Goal: Information Seeking & Learning: Learn about a topic

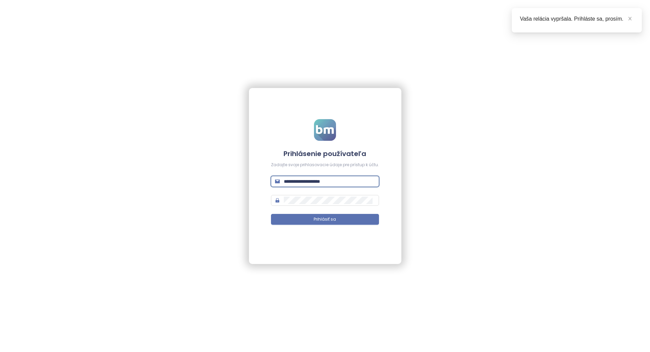
click at [306, 180] on input "**********" at bounding box center [329, 181] width 91 height 7
type input "**********"
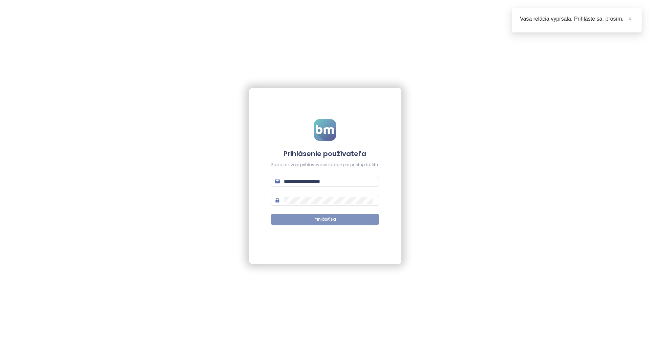
click at [307, 218] on button "Prihlásiť sa" at bounding box center [325, 219] width 108 height 11
click at [321, 214] on button "Prihlásiť sa" at bounding box center [325, 219] width 108 height 11
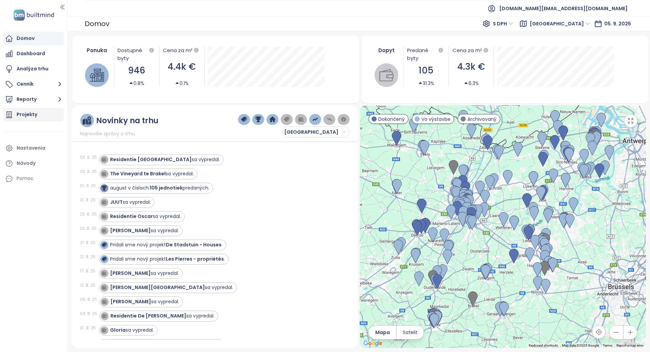
click at [17, 119] on div "Projekty" at bounding box center [33, 115] width 61 height 14
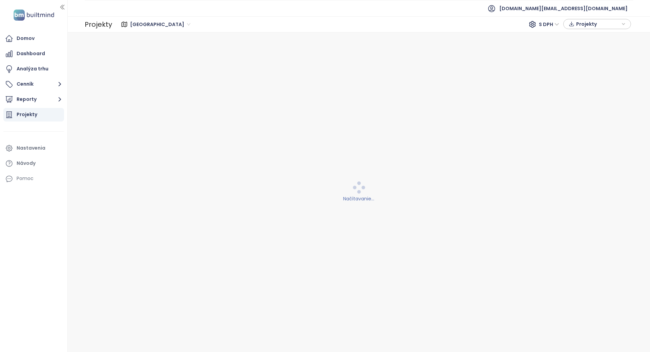
click at [151, 31] on div "Projekty East Flanders S DPH Projekty" at bounding box center [359, 24] width 582 height 16
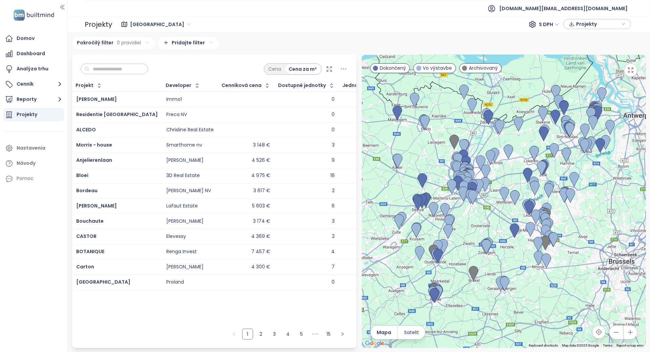
click at [150, 20] on span "East Flanders" at bounding box center [160, 24] width 60 height 10
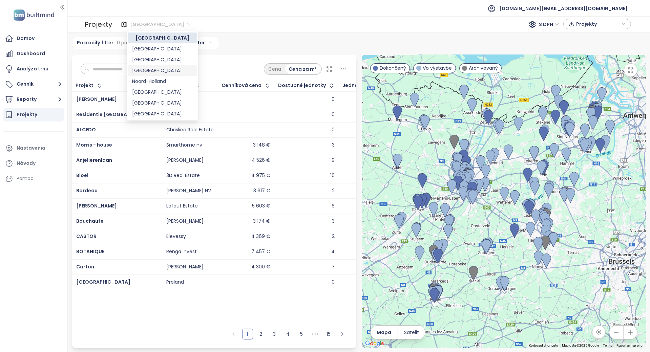
click at [149, 68] on div "Berlin" at bounding box center [162, 70] width 61 height 7
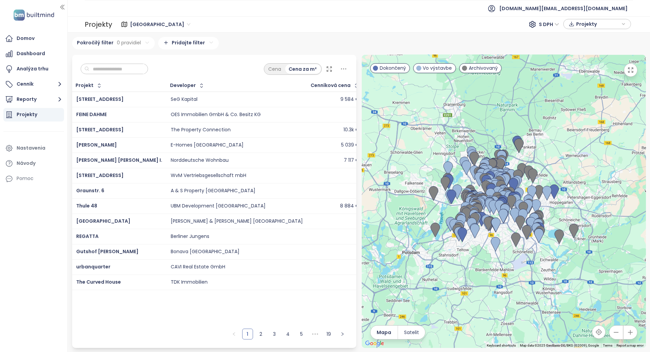
click at [110, 67] on input "text" at bounding box center [116, 69] width 55 height 10
type input "***"
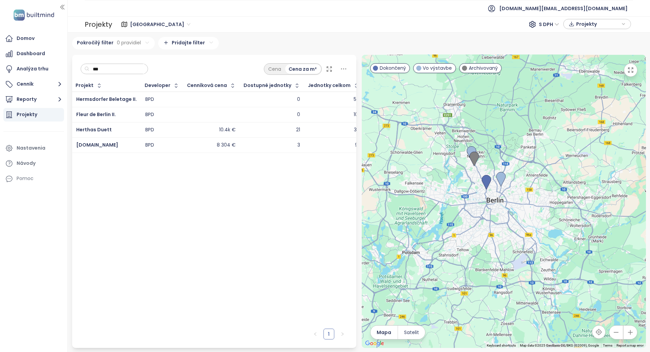
click at [99, 70] on input "***" at bounding box center [116, 69] width 55 height 10
type input "***"
click at [183, 179] on div "Projekt Developer Cenníková cena Dostupné jednotky Jednotky celkom Hermsdorfer …" at bounding box center [214, 203] width 284 height 246
click at [97, 69] on input "***" at bounding box center [116, 69] width 55 height 10
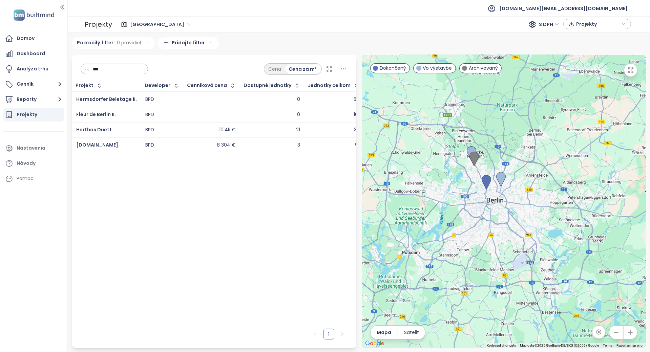
click at [97, 69] on input "***" at bounding box center [116, 69] width 55 height 10
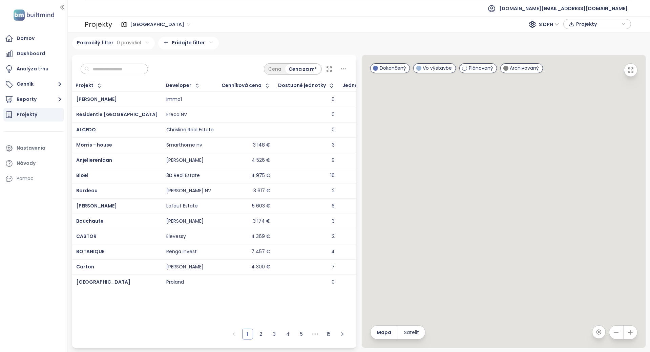
click at [126, 72] on input "text" at bounding box center [116, 69] width 55 height 10
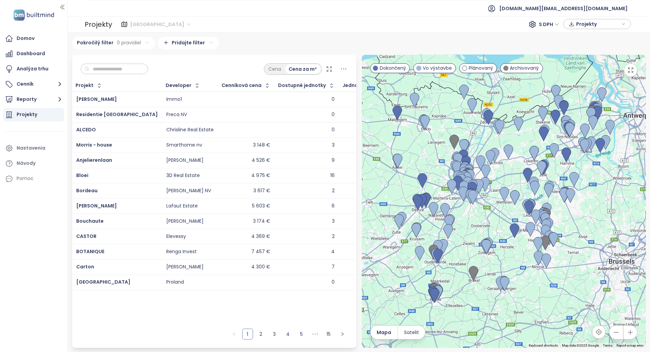
click at [143, 23] on span "East Flanders" at bounding box center [160, 24] width 60 height 10
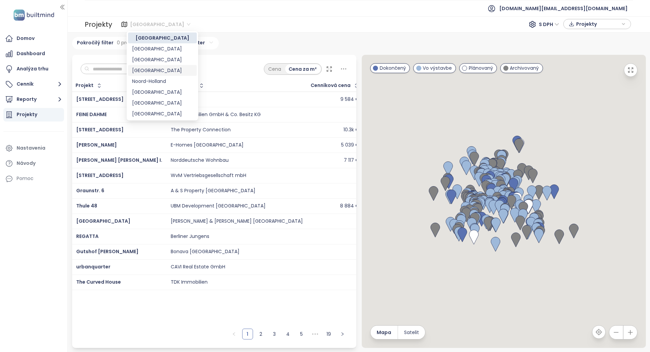
click at [144, 70] on div "Berlin" at bounding box center [162, 70] width 61 height 7
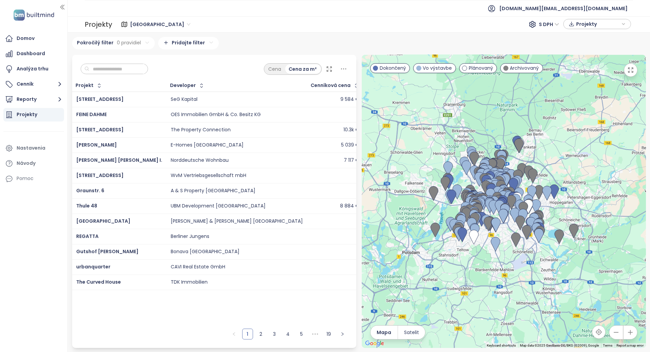
click at [124, 68] on input "text" at bounding box center [116, 69] width 55 height 10
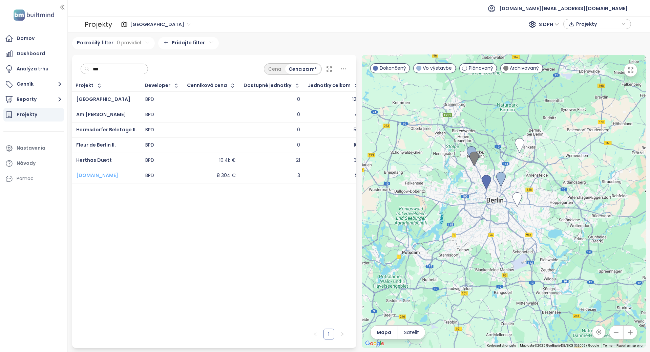
type input "***"
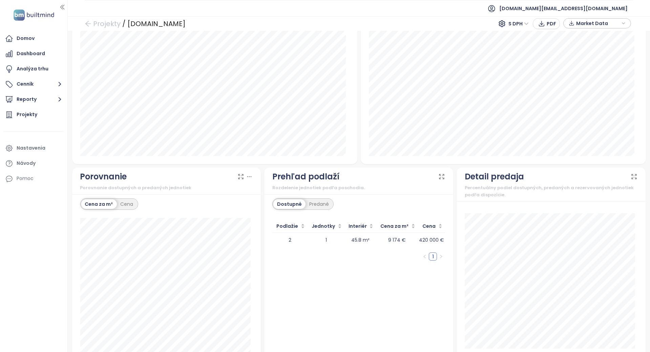
scroll to position [492, 0]
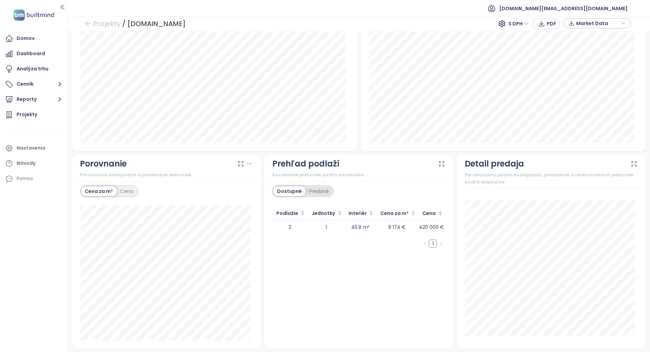
click at [326, 190] on div "Predané" at bounding box center [319, 191] width 27 height 9
click at [299, 191] on div "Dostupné" at bounding box center [288, 191] width 30 height 9
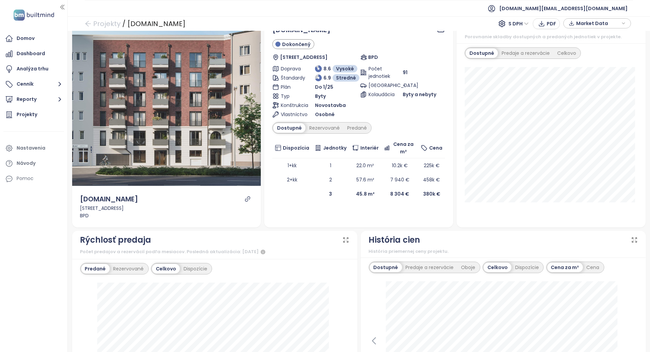
scroll to position [0, 0]
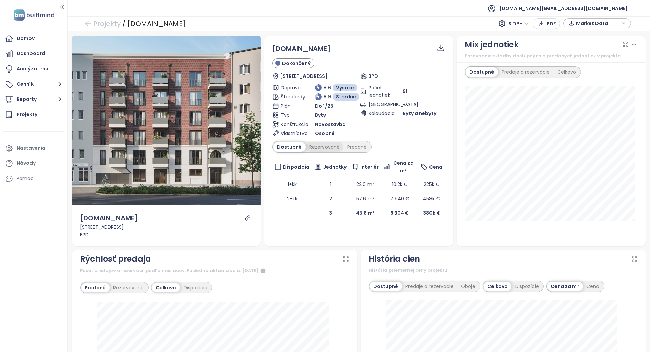
click at [324, 145] on div "Rezervované" at bounding box center [325, 146] width 38 height 9
click at [290, 148] on div "Dostupné" at bounding box center [288, 146] width 30 height 9
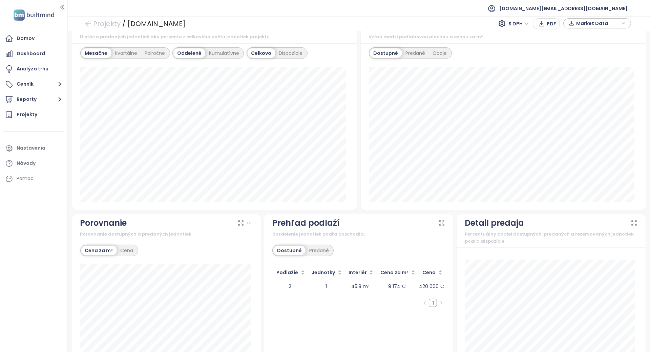
scroll to position [492, 0]
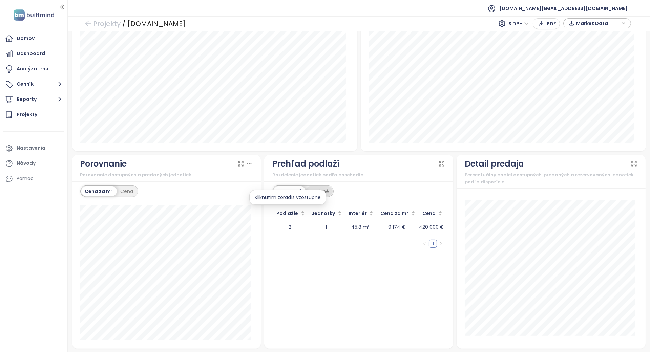
click at [314, 187] on div "Predané" at bounding box center [319, 191] width 27 height 9
click at [311, 169] on div "Prehľad podlaží" at bounding box center [305, 164] width 67 height 13
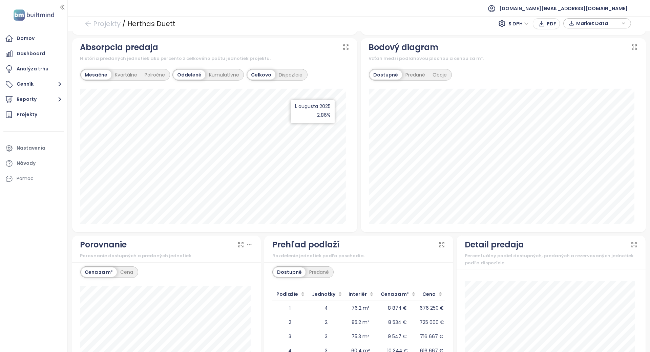
scroll to position [488, 0]
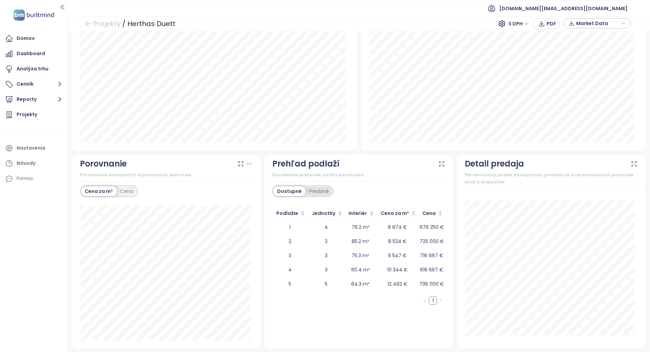
click at [315, 187] on div "Predané" at bounding box center [319, 191] width 27 height 9
click at [289, 191] on div "Dostupné" at bounding box center [288, 191] width 30 height 9
click at [305, 184] on div "Dostupné Predané Podlažie Jednotky Interiér Cena za m² Cena 1 4 76.2 m² 8 874 €…" at bounding box center [358, 265] width 189 height 167
click at [314, 187] on div "Predané" at bounding box center [319, 191] width 27 height 9
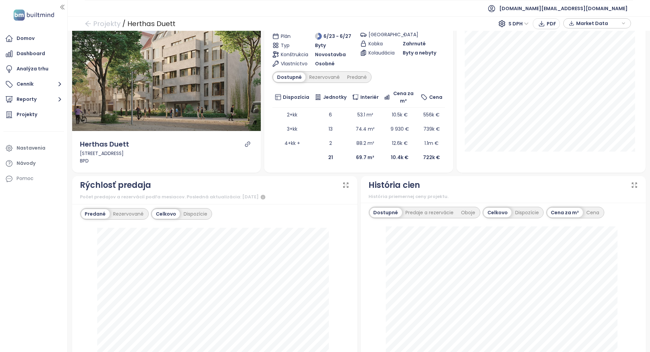
scroll to position [0, 0]
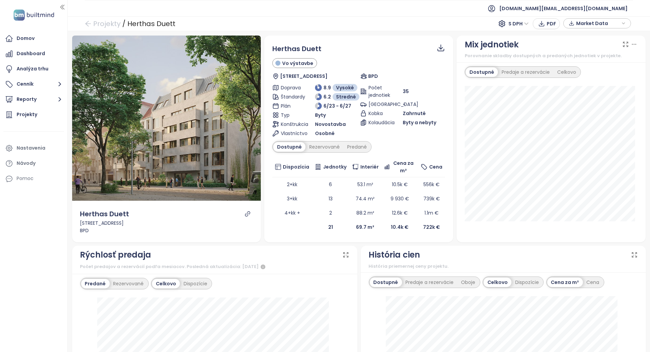
click at [339, 236] on div "Herthas Duett Vo výstavbe Herthastraße 2, 13189 Berlin, Germany BPD Doprava 8.9…" at bounding box center [358, 139] width 189 height 207
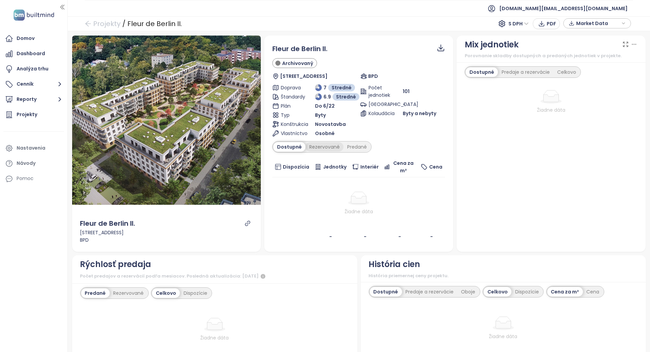
click at [330, 147] on div "Rezervované" at bounding box center [325, 146] width 38 height 9
click at [349, 145] on div "Predané" at bounding box center [357, 146] width 27 height 9
click at [298, 150] on div "Dostupné" at bounding box center [288, 146] width 30 height 9
click at [318, 151] on div "Rezervované" at bounding box center [325, 146] width 38 height 9
click at [328, 190] on td "Žiadne dáta" at bounding box center [358, 204] width 173 height 52
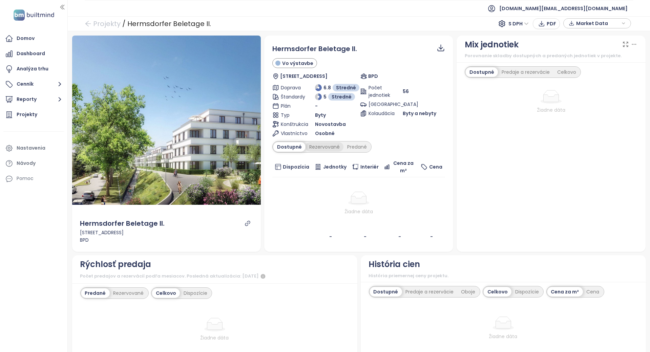
click at [324, 145] on div "Rezervované" at bounding box center [325, 146] width 38 height 9
click at [355, 146] on div "Predané" at bounding box center [357, 146] width 27 height 9
click at [245, 225] on icon "link" at bounding box center [248, 224] width 6 height 6
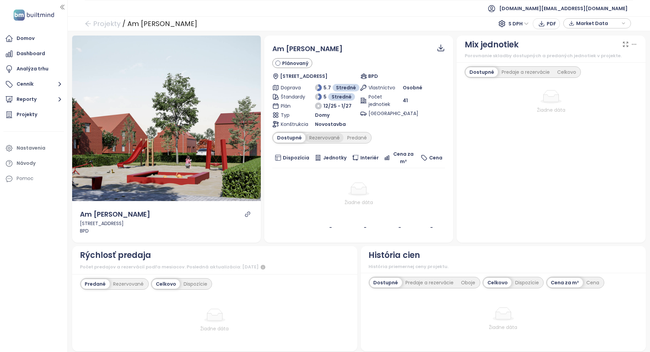
click at [339, 140] on div "Rezervované" at bounding box center [325, 137] width 38 height 9
click at [357, 137] on div "Predané" at bounding box center [357, 137] width 27 height 9
click at [283, 138] on div "Dostupné" at bounding box center [288, 137] width 30 height 9
click at [297, 180] on td "Žiadne dáta" at bounding box center [358, 194] width 173 height 52
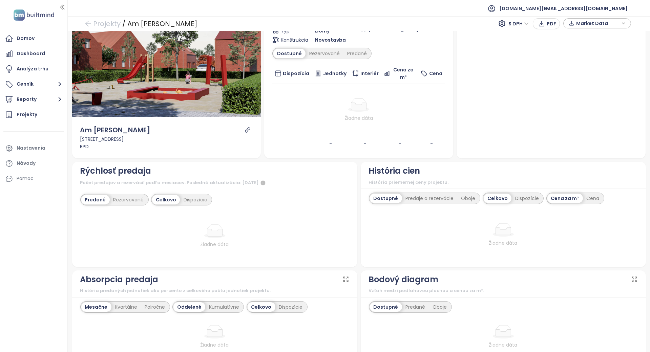
scroll to position [67, 0]
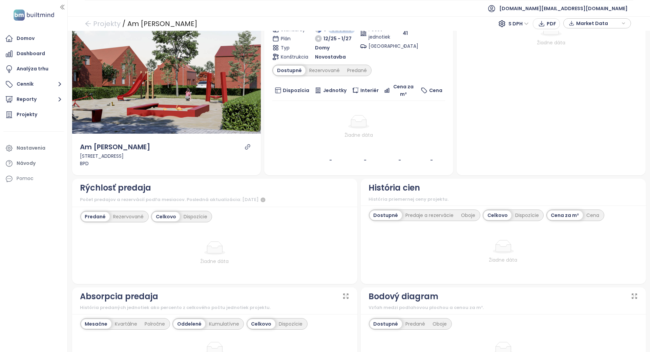
click at [195, 228] on div "Predané Rezervované Celkovo Dispozície Žiadne dáta" at bounding box center [214, 245] width 285 height 77
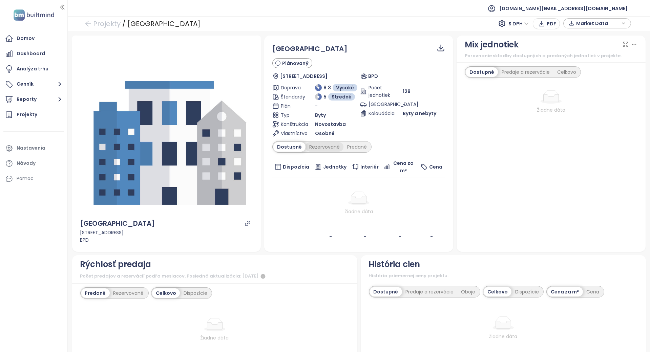
click at [331, 147] on div "Rezervované" at bounding box center [325, 146] width 38 height 9
click at [349, 146] on div "Predané" at bounding box center [357, 146] width 27 height 9
click at [297, 146] on div "Dostupné" at bounding box center [288, 146] width 30 height 9
click at [247, 221] on icon "link" at bounding box center [248, 224] width 6 height 6
click at [330, 212] on div "Žiadne dáta" at bounding box center [358, 211] width 167 height 7
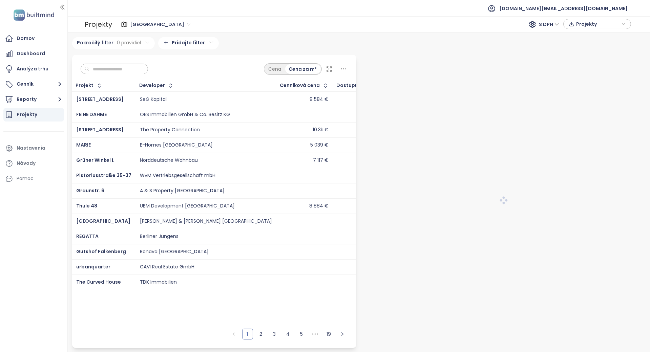
click at [139, 22] on span "East Flanders" at bounding box center [160, 24] width 60 height 10
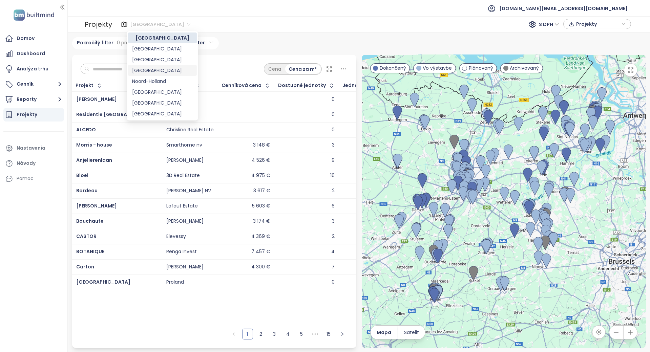
click at [148, 68] on div "Berlin" at bounding box center [162, 70] width 61 height 7
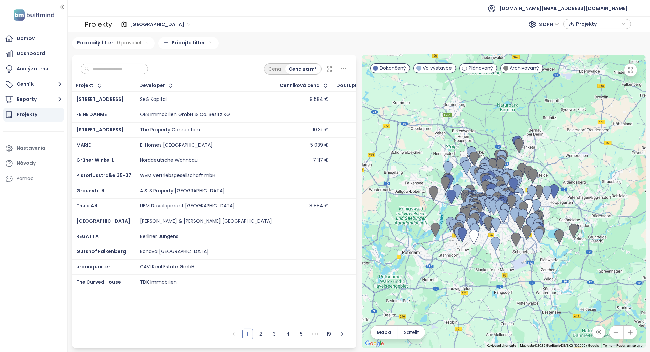
click at [123, 72] on input "text" at bounding box center [116, 69] width 55 height 10
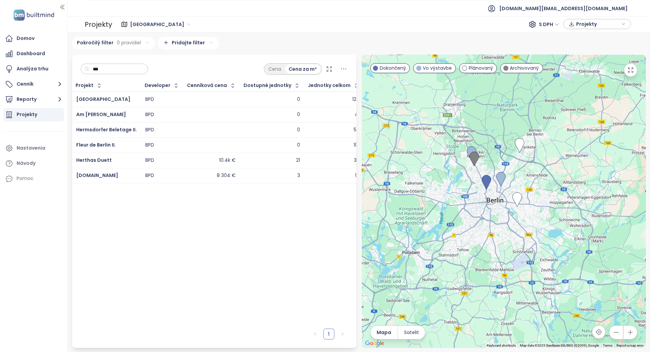
type input "***"
click at [104, 160] on span "Herthas Duett" at bounding box center [94, 160] width 36 height 7
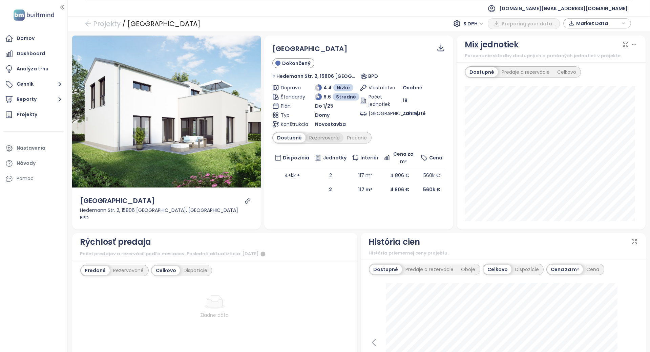
click at [322, 140] on div "Rezervované" at bounding box center [325, 137] width 38 height 9
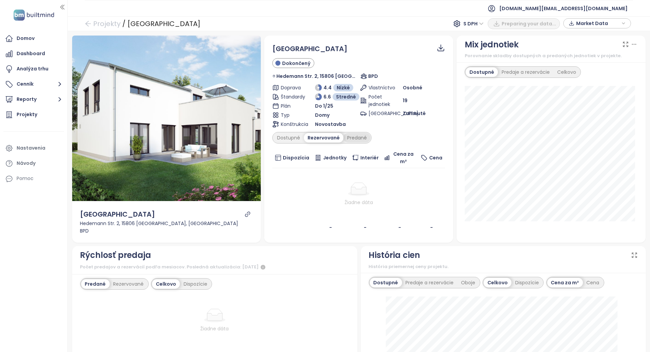
click at [344, 138] on div "Predané" at bounding box center [357, 137] width 27 height 9
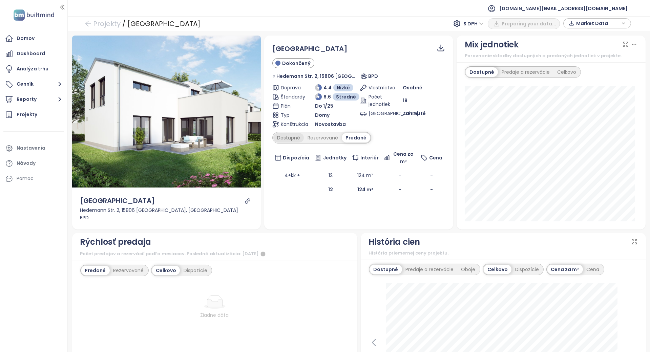
click at [277, 137] on div "Dostupné" at bounding box center [288, 137] width 30 height 9
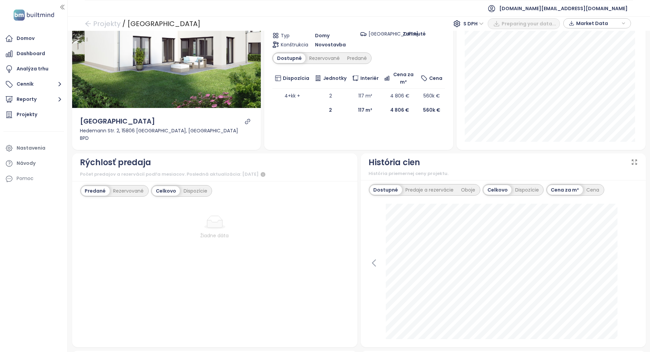
scroll to position [181, 0]
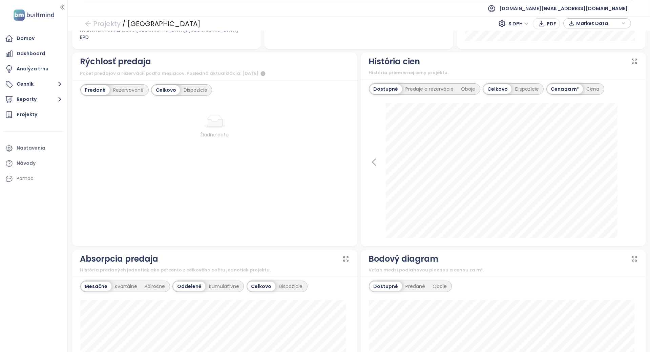
click at [128, 81] on div "Predané Rezervované Celkovo Dispozície Žiadne dáta" at bounding box center [214, 163] width 285 height 166
click at [128, 84] on div "Predané Rezervované Celkovo Dispozície Žiadne dáta" at bounding box center [214, 163] width 285 height 166
click at [126, 88] on div "Rezervované" at bounding box center [129, 89] width 38 height 9
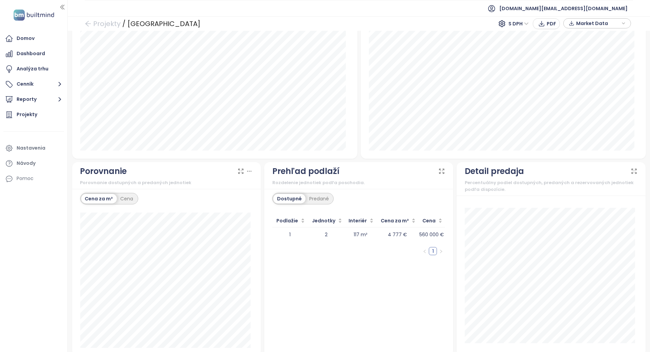
scroll to position [473, 0]
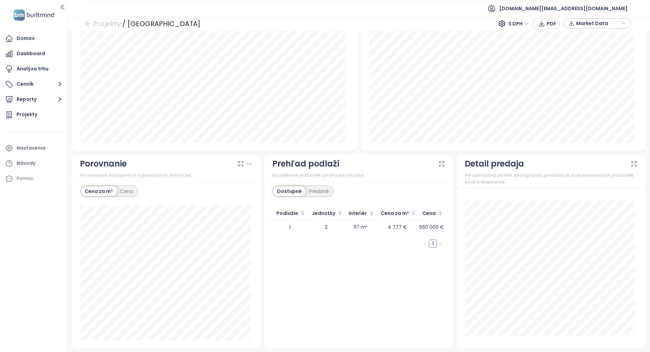
click at [300, 193] on div "Dostupné" at bounding box center [289, 191] width 32 height 9
click at [306, 192] on div "Predané" at bounding box center [319, 191] width 27 height 9
click at [286, 191] on div "Dostupné" at bounding box center [288, 191] width 30 height 9
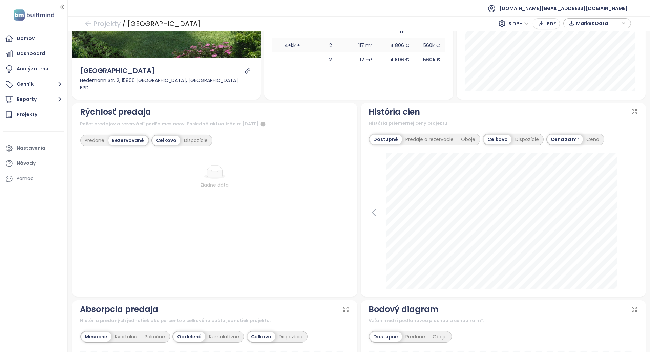
scroll to position [0, 0]
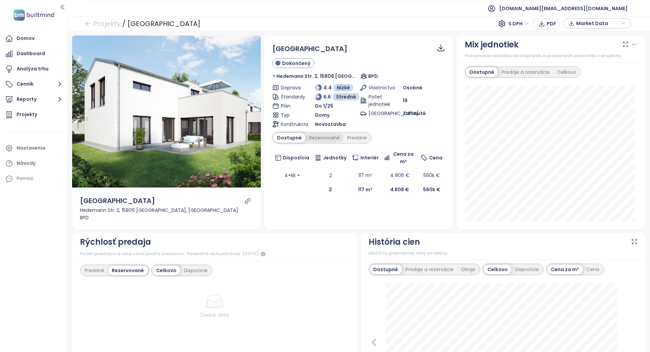
click at [327, 138] on div "Rezervované" at bounding box center [325, 137] width 38 height 9
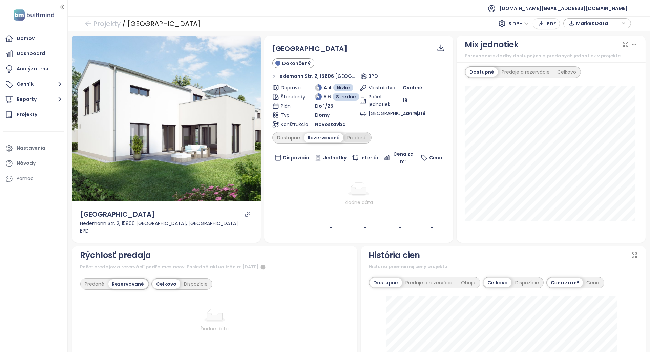
click at [351, 136] on div "Predané" at bounding box center [357, 137] width 27 height 9
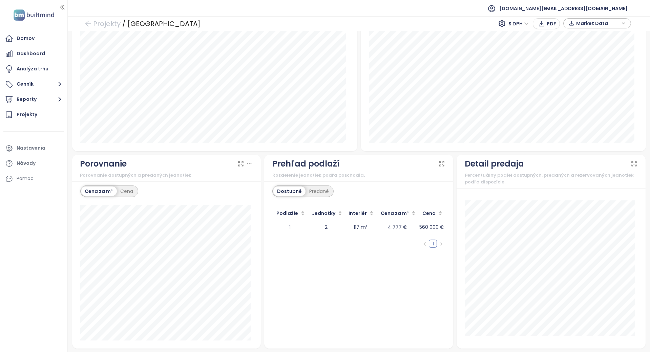
scroll to position [428, 0]
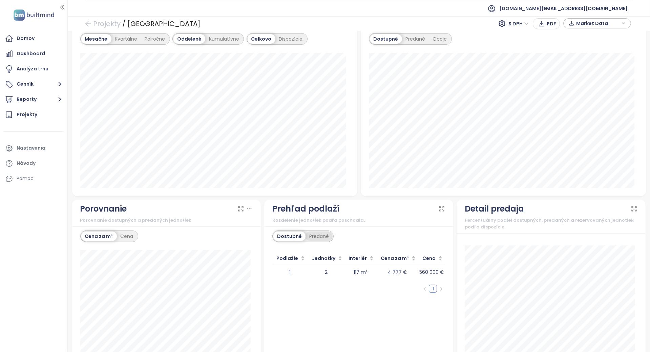
click at [320, 233] on div "Predané" at bounding box center [319, 236] width 27 height 9
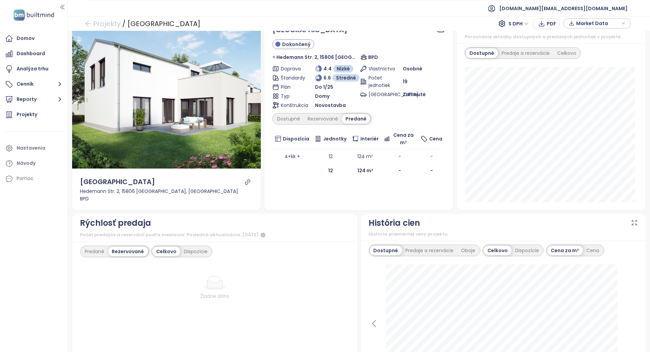
scroll to position [0, 0]
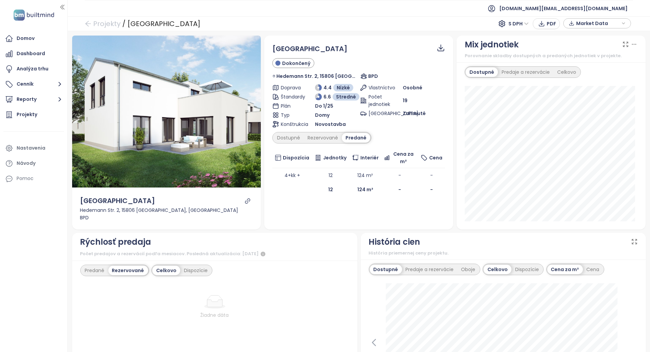
click at [424, 264] on div "Dostupné Predaje a rezervácie Oboje" at bounding box center [424, 270] width 111 height 12
click at [424, 268] on div "Predaje a rezervácie" at bounding box center [430, 269] width 56 height 9
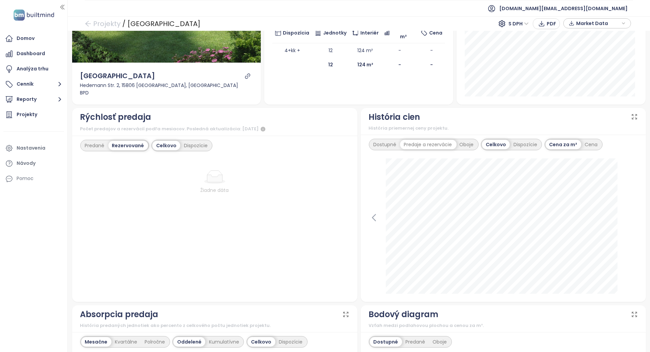
scroll to position [136, 0]
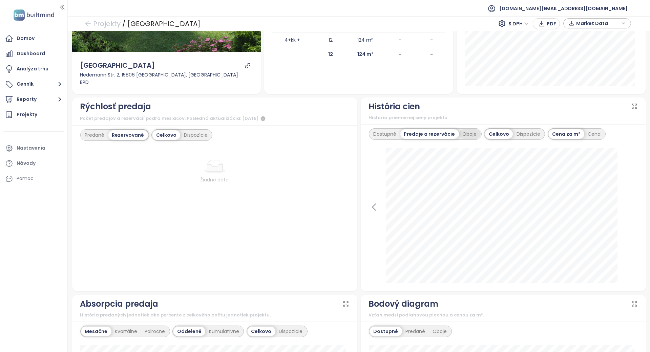
click at [465, 131] on div "Oboje" at bounding box center [470, 133] width 22 height 9
click at [435, 137] on div "Predaje a rezervácie" at bounding box center [429, 133] width 56 height 9
click at [390, 138] on div "Dostupné" at bounding box center [385, 133] width 30 height 9
click at [410, 131] on div "Predaje a rezervácie" at bounding box center [430, 133] width 56 height 9
click at [516, 132] on div "Dispozície" at bounding box center [528, 133] width 31 height 9
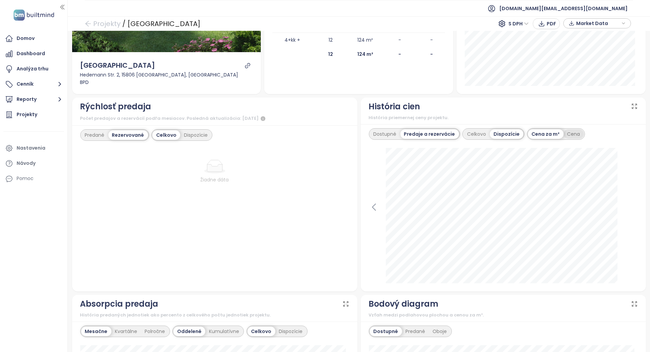
click at [564, 135] on div "Cena" at bounding box center [574, 133] width 20 height 9
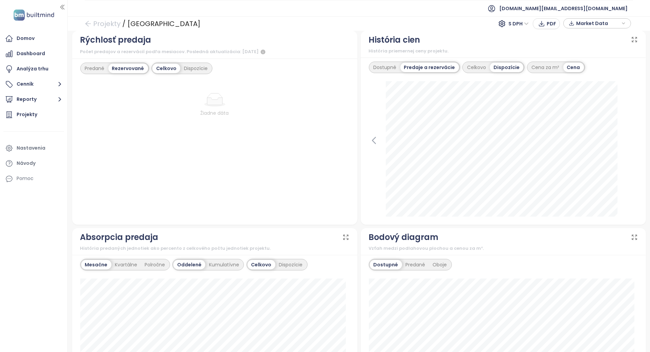
scroll to position [0, 0]
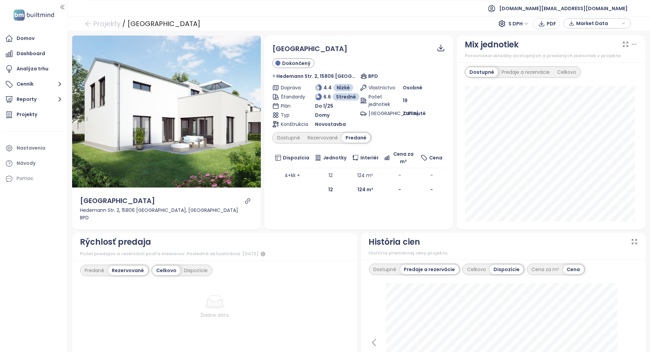
click at [264, 221] on div "Quartier Dabendorf Dokončený Hedemann Str. 2, 15806 Zossen, Germany BPD Doprava…" at bounding box center [358, 133] width 189 height 194
drag, startPoint x: 256, startPoint y: 255, endPoint x: 244, endPoint y: 251, distance: 12.7
click at [244, 251] on div "Počet predajov a rezervácií podľa mesiacov. Posledná aktualizácia: August 31 20…" at bounding box center [214, 254] width 269 height 8
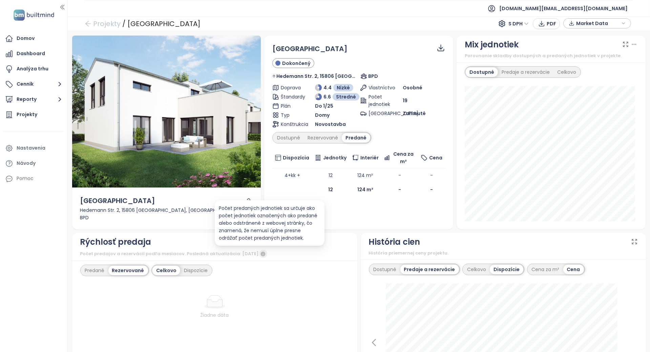
click at [265, 254] on icon "button" at bounding box center [263, 254] width 5 height 5
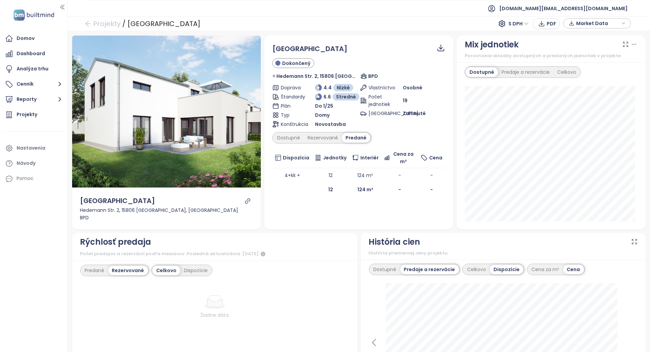
click at [309, 247] on div "Rýchlosť predaja" at bounding box center [214, 242] width 269 height 13
click at [299, 236] on div "Rýchlosť predaja" at bounding box center [214, 242] width 269 height 13
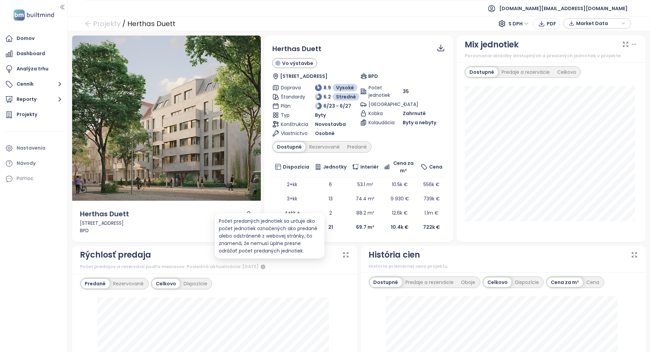
click at [262, 275] on div "Predané Rezervované Celkovo Dispozície" at bounding box center [214, 357] width 285 height 167
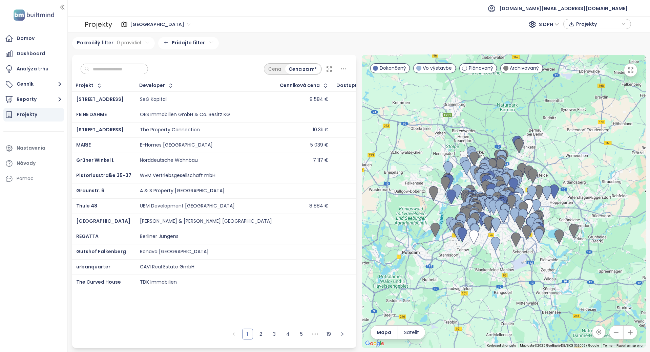
click at [140, 18] on div "East Flanders S DPH Projekty" at bounding box center [372, 25] width 521 height 14
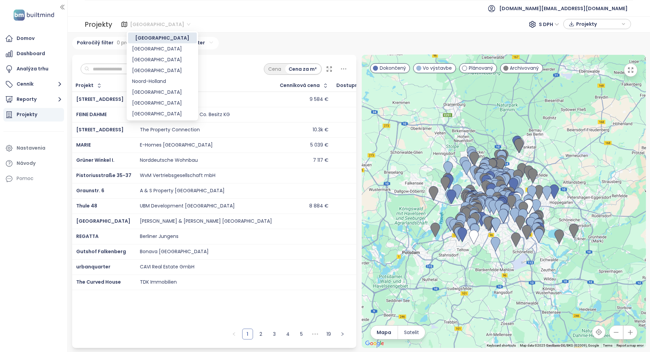
click at [140, 25] on span "[GEOGRAPHIC_DATA]" at bounding box center [160, 24] width 60 height 10
click at [144, 68] on div "[GEOGRAPHIC_DATA]" at bounding box center [162, 70] width 61 height 7
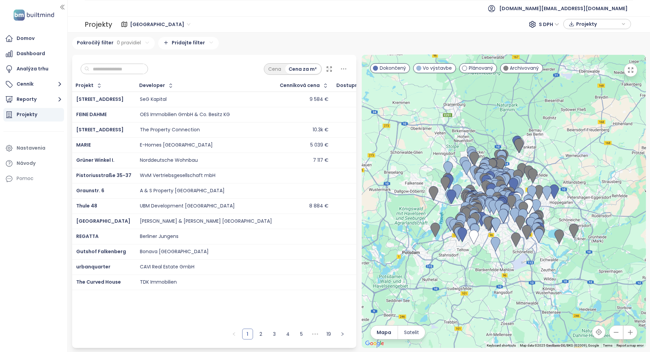
click at [144, 67] on input "text" at bounding box center [116, 69] width 55 height 10
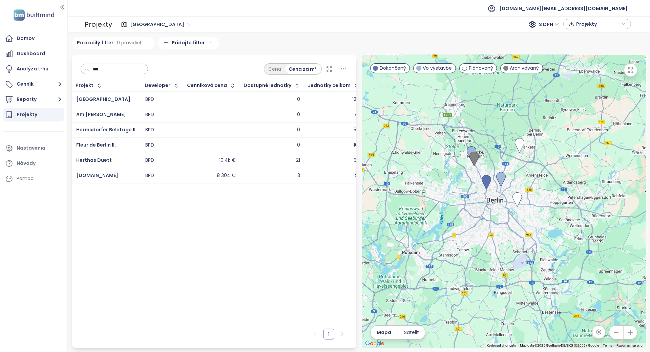
type input "***"
click at [573, 11] on span "[DOMAIN_NAME][EMAIL_ADDRESS][DOMAIN_NAME]" at bounding box center [563, 8] width 128 height 16
click at [573, 26] on span "Odhlásiť sa" at bounding box center [579, 27] width 27 height 7
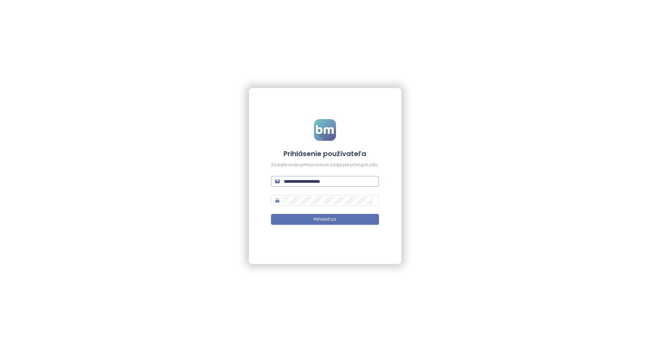
click at [334, 182] on input "**********" at bounding box center [329, 181] width 91 height 7
paste input "*****"
type input "**********"
click at [288, 220] on button "Prihlásiť sa" at bounding box center [325, 219] width 108 height 11
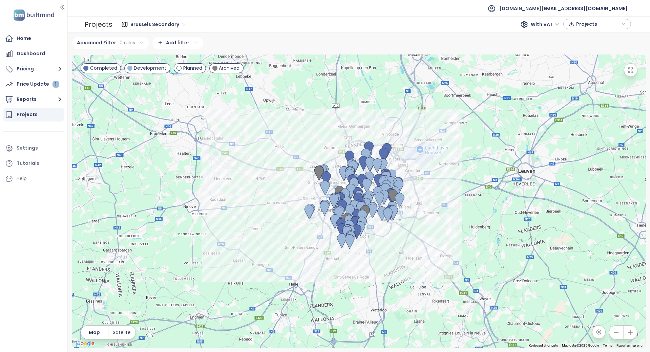
click at [155, 21] on span "Brussels Secondary" at bounding box center [157, 24] width 55 height 10
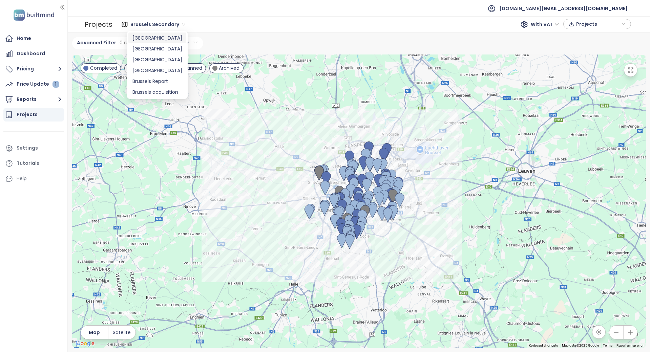
click at [208, 21] on div "Brussels Secondary Brussels Secondary With VAT Projects" at bounding box center [373, 24] width 517 height 11
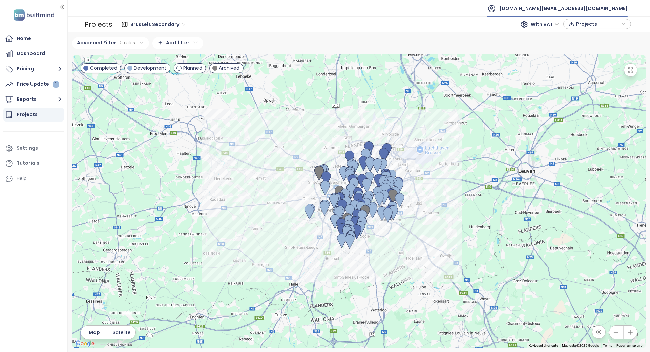
click at [576, 12] on span "[DOMAIN_NAME][EMAIL_ADDRESS][DOMAIN_NAME]" at bounding box center [563, 8] width 128 height 16
click at [576, 26] on li "Log out" at bounding box center [586, 27] width 81 height 14
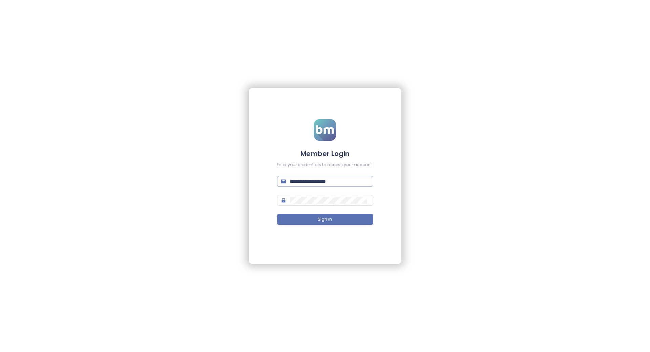
click at [309, 182] on input "**********" at bounding box center [329, 181] width 79 height 7
paste input "*****"
type input "**********"
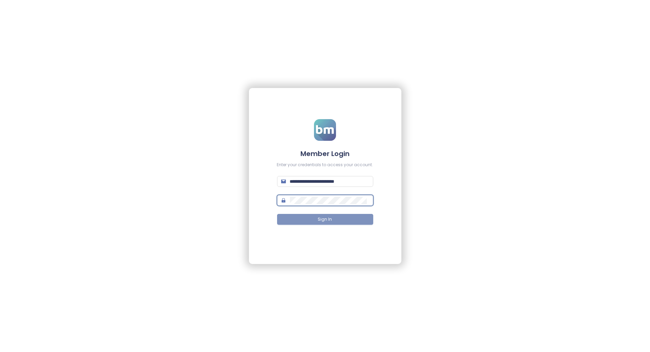
click at [291, 220] on button "Sign In" at bounding box center [325, 219] width 96 height 11
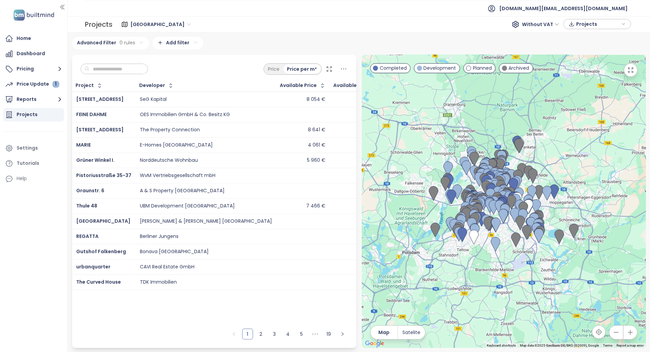
click at [119, 70] on input "text" at bounding box center [116, 69] width 55 height 10
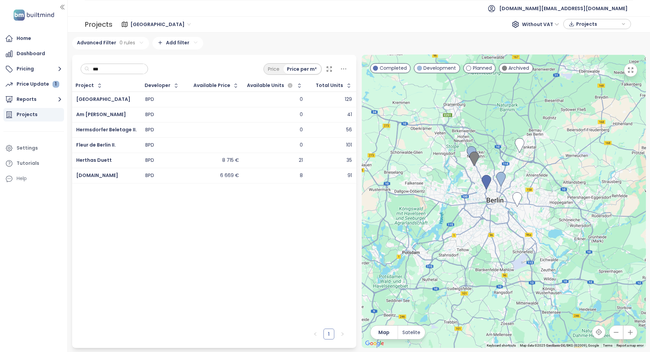
type input "***"
click at [131, 225] on div "Project Developer Available Price Available Units Total Units [GEOGRAPHIC_DATA]…" at bounding box center [214, 203] width 284 height 246
click at [130, 25] on span "[GEOGRAPHIC_DATA]" at bounding box center [160, 24] width 60 height 10
click at [130, 21] on span "[GEOGRAPHIC_DATA]" at bounding box center [160, 24] width 60 height 10
click at [141, 25] on span "[GEOGRAPHIC_DATA]" at bounding box center [160, 24] width 60 height 10
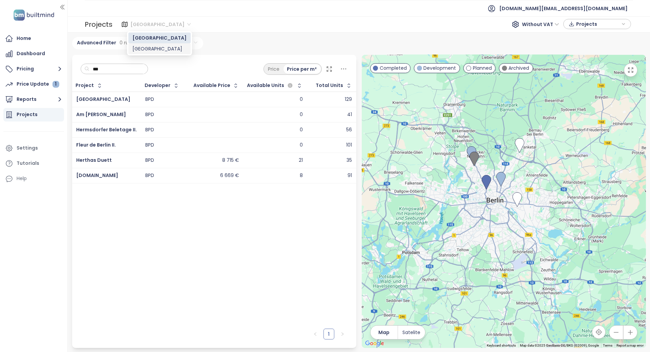
click at [143, 50] on div "[GEOGRAPHIC_DATA]" at bounding box center [159, 48] width 54 height 7
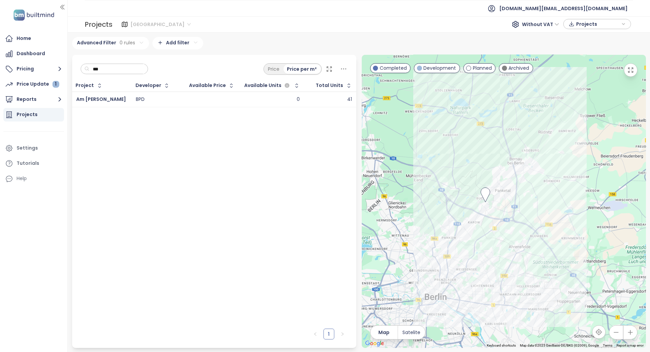
click at [153, 26] on span "[GEOGRAPHIC_DATA]" at bounding box center [160, 24] width 60 height 10
click at [149, 36] on div "[GEOGRAPHIC_DATA]" at bounding box center [159, 37] width 54 height 7
